Goal: Task Accomplishment & Management: Complete application form

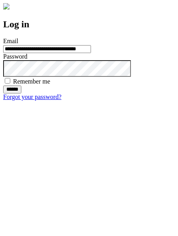
type input "**********"
click at [21, 93] on input "******" at bounding box center [12, 89] width 18 height 8
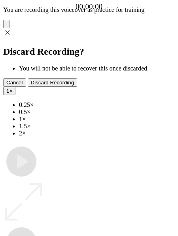
type input "**********"
